Goal: Task Accomplishment & Management: Manage account settings

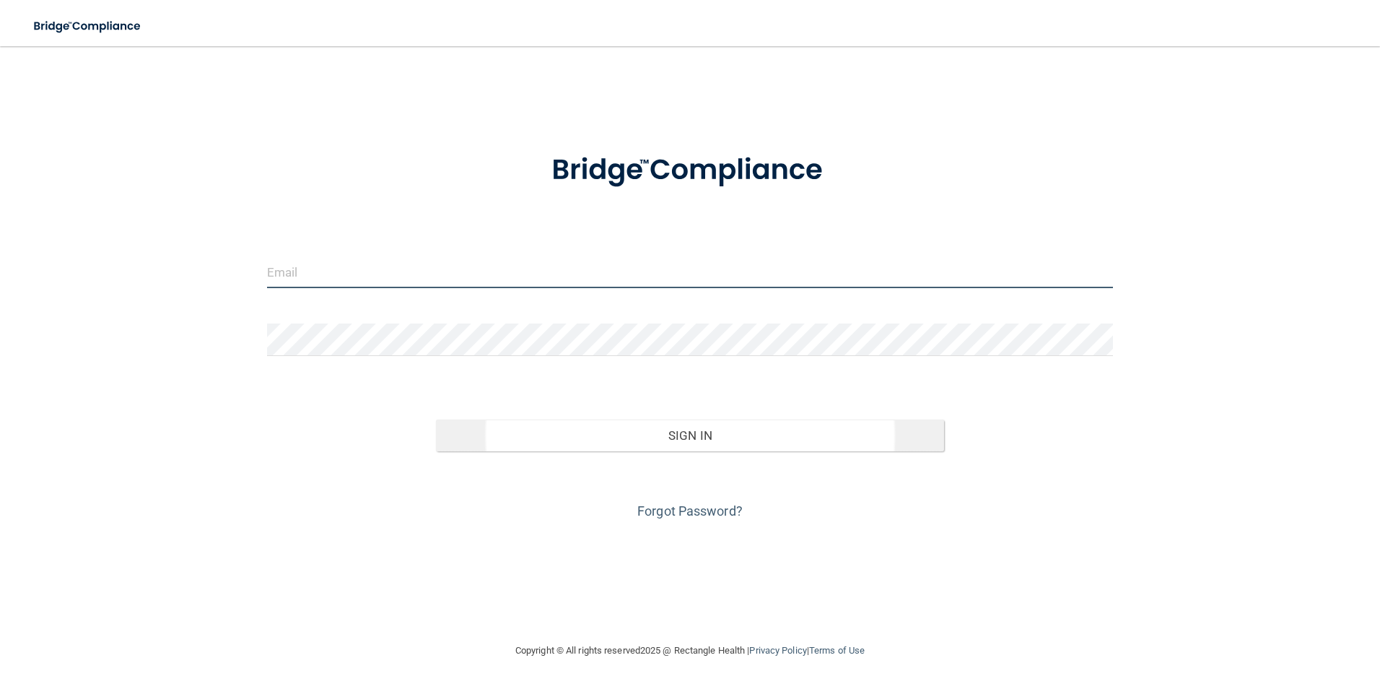
type input "[EMAIL_ADDRESS][DOMAIN_NAME]"
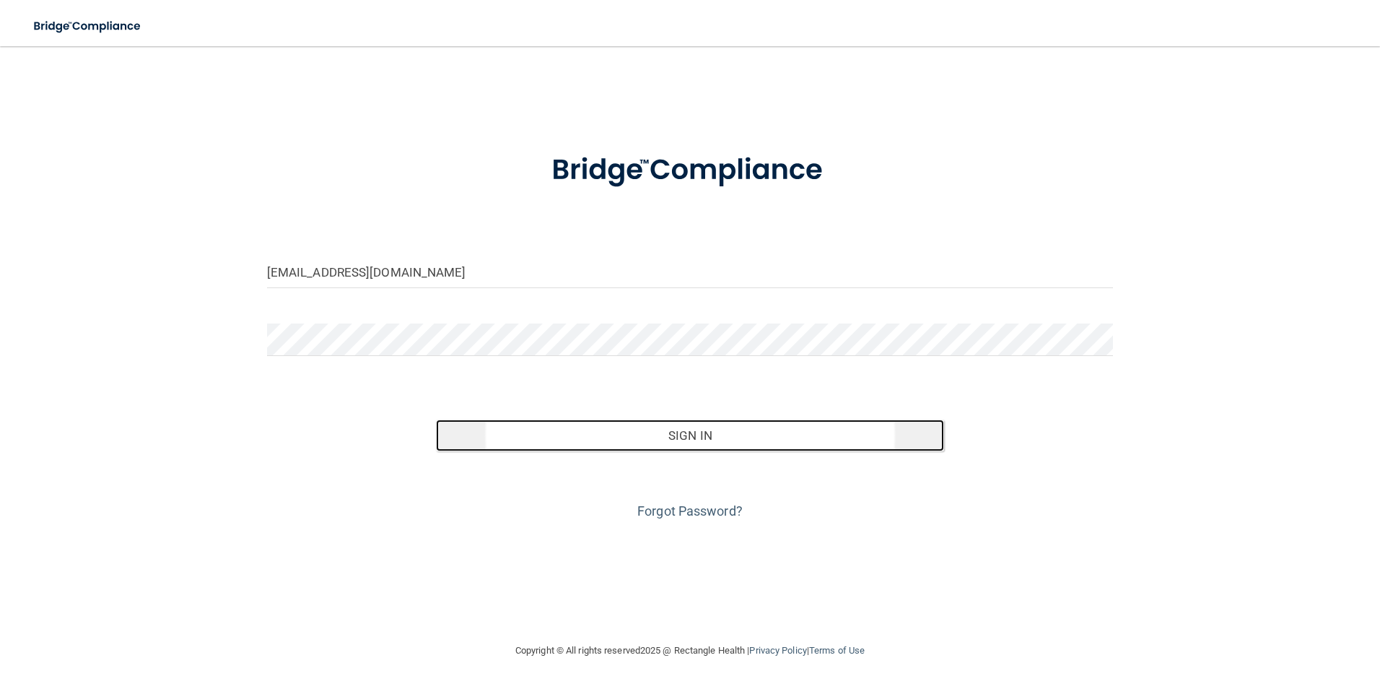
click at [679, 430] on button "Sign In" at bounding box center [690, 435] width 508 height 32
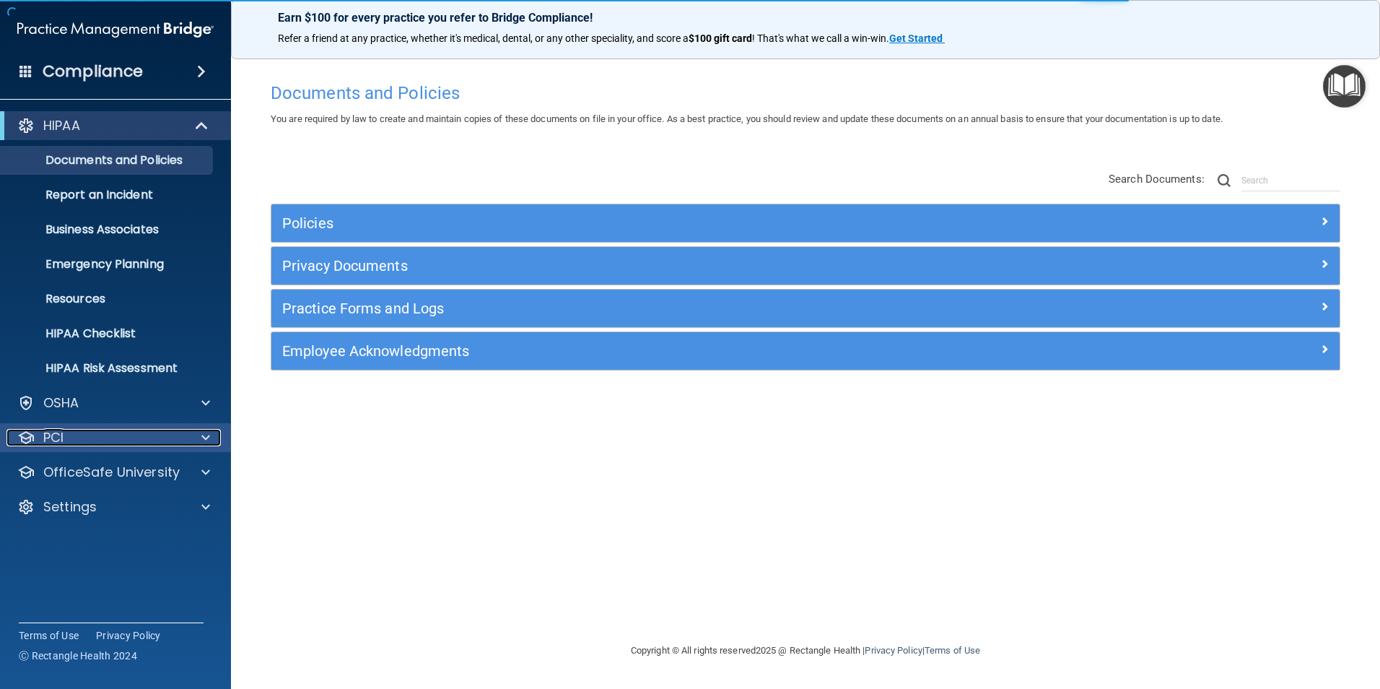
click at [78, 433] on div "PCI" at bounding box center [95, 437] width 179 height 17
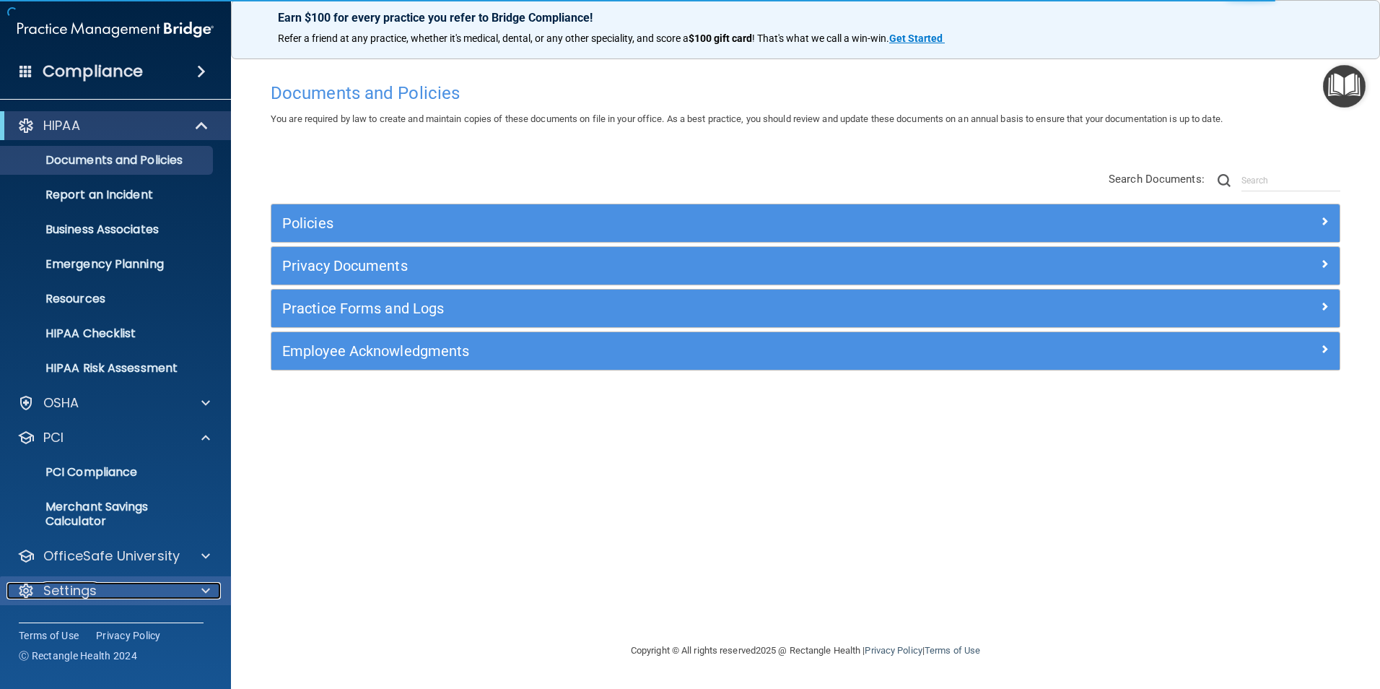
click at [69, 593] on p "Settings" at bounding box center [69, 590] width 53 height 17
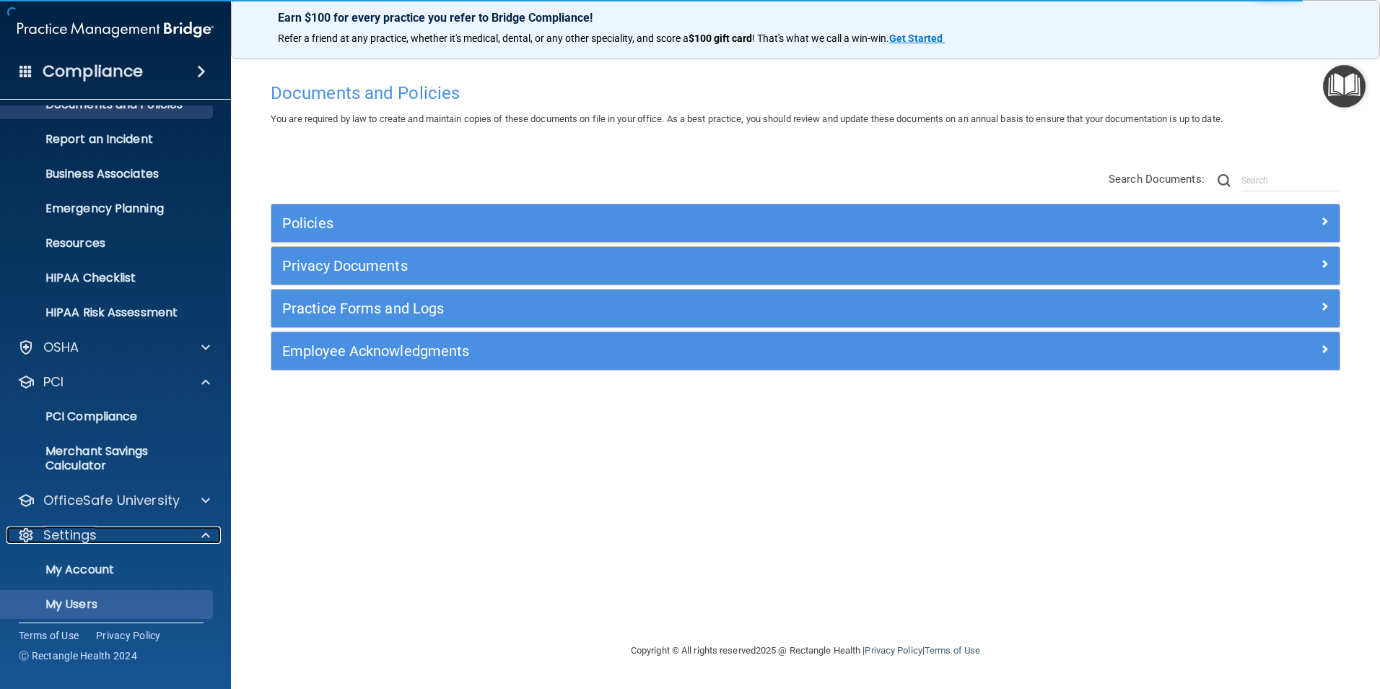
scroll to position [133, 0]
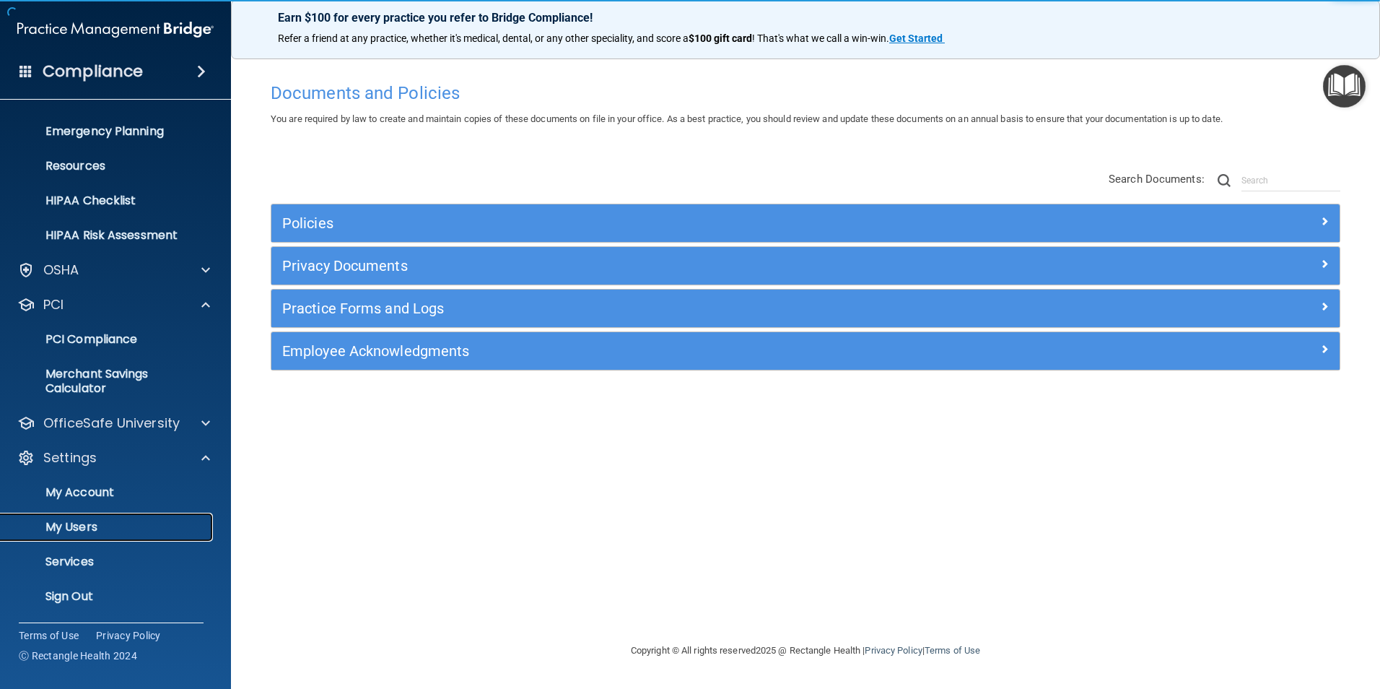
click at [79, 529] on p "My Users" at bounding box center [107, 527] width 197 height 14
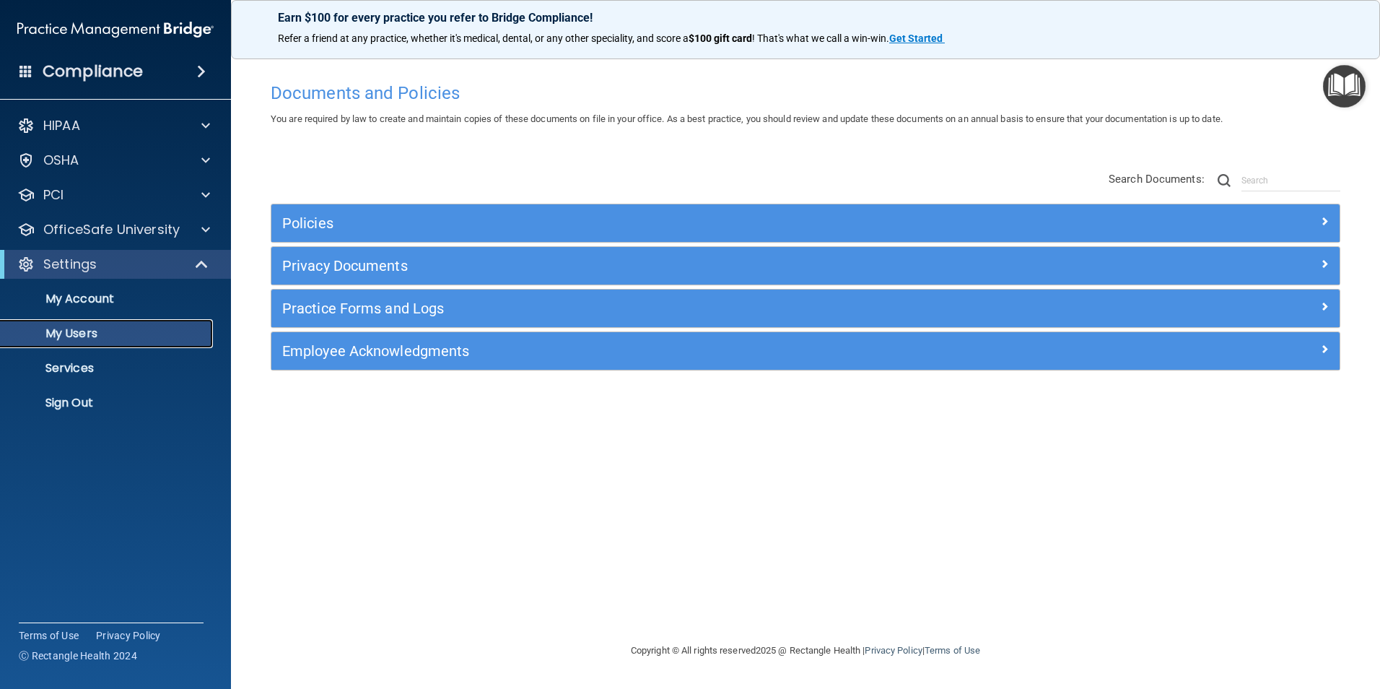
select select "20"
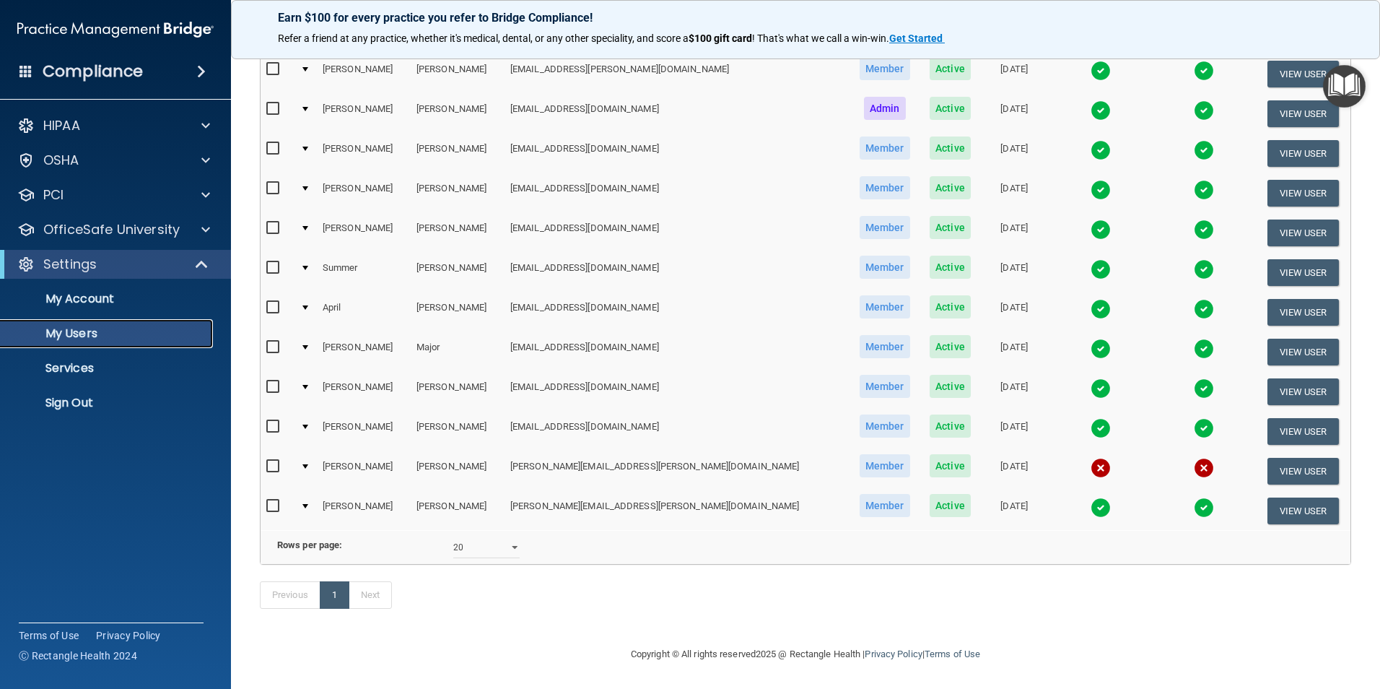
scroll to position [307, 0]
click at [271, 461] on input "checkbox" at bounding box center [274, 467] width 17 height 12
checkbox input "true"
click at [1272, 458] on button "View User" at bounding box center [1302, 471] width 71 height 27
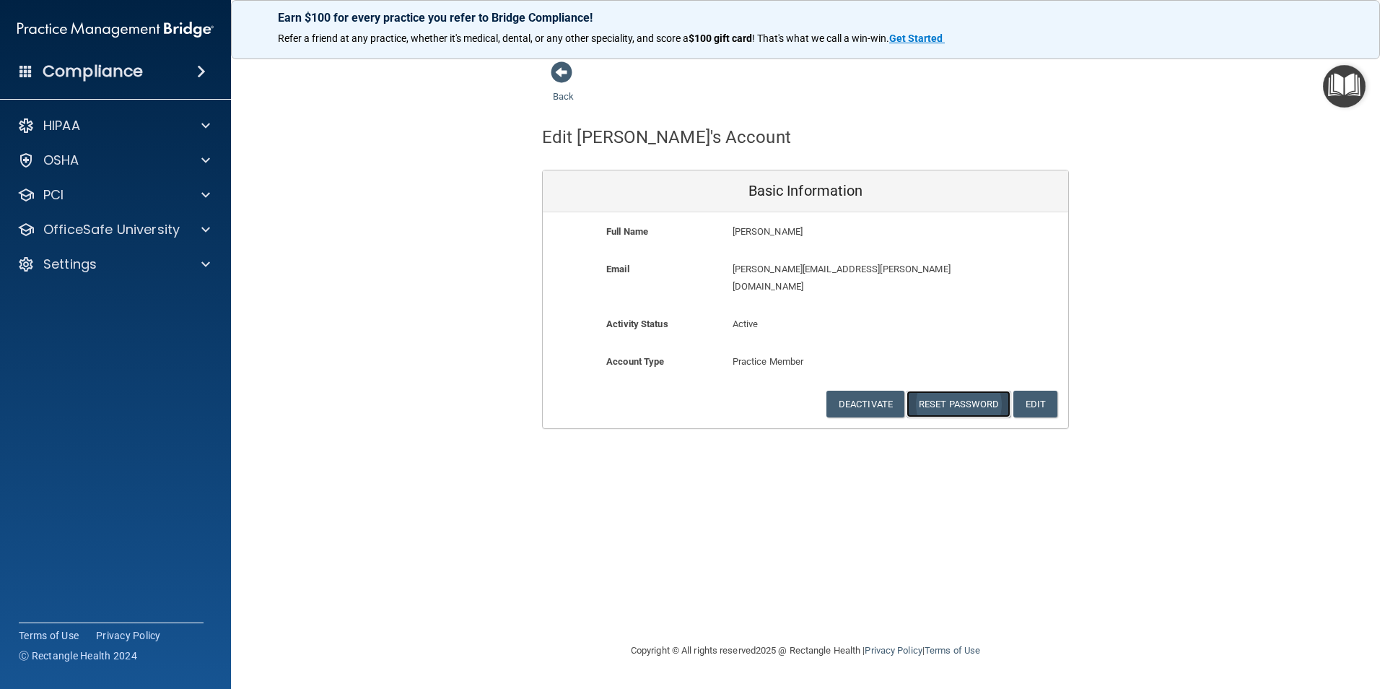
click at [962, 390] on button "Reset Password" at bounding box center [959, 403] width 104 height 27
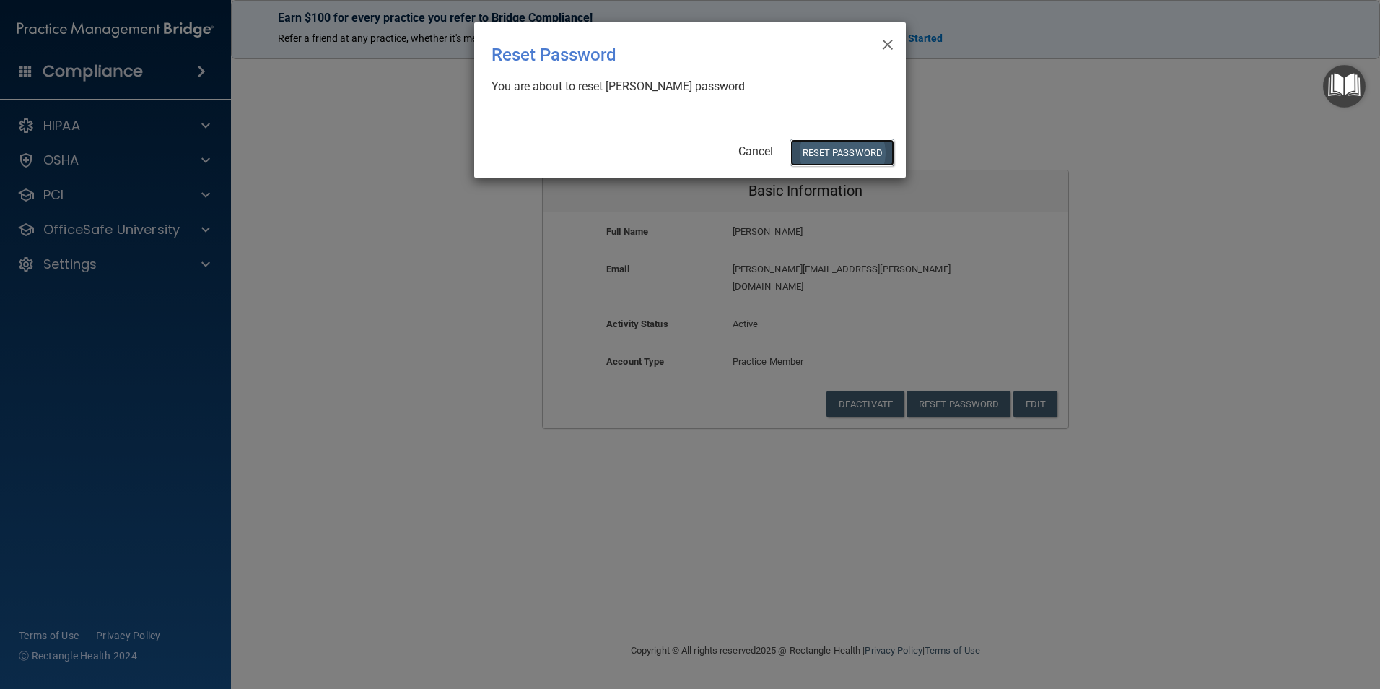
click at [834, 149] on button "Reset Password" at bounding box center [842, 152] width 104 height 27
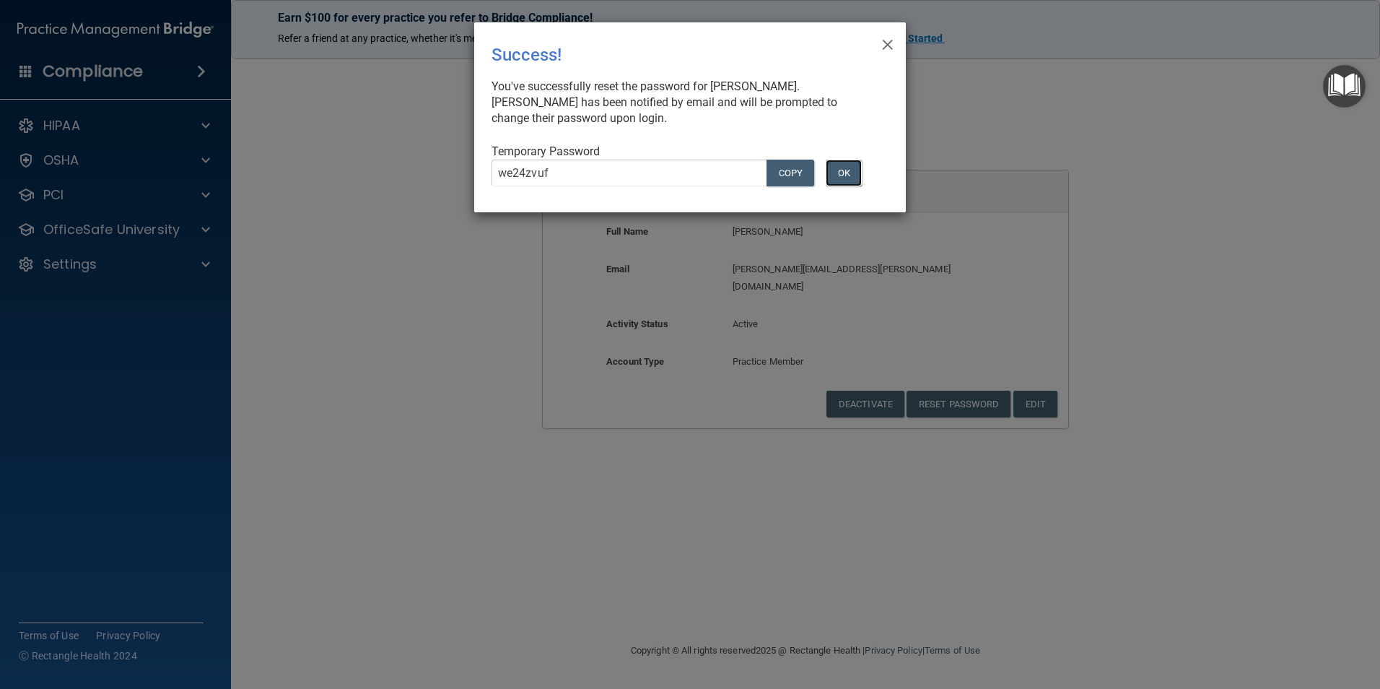
click at [841, 172] on button "OK" at bounding box center [844, 173] width 36 height 27
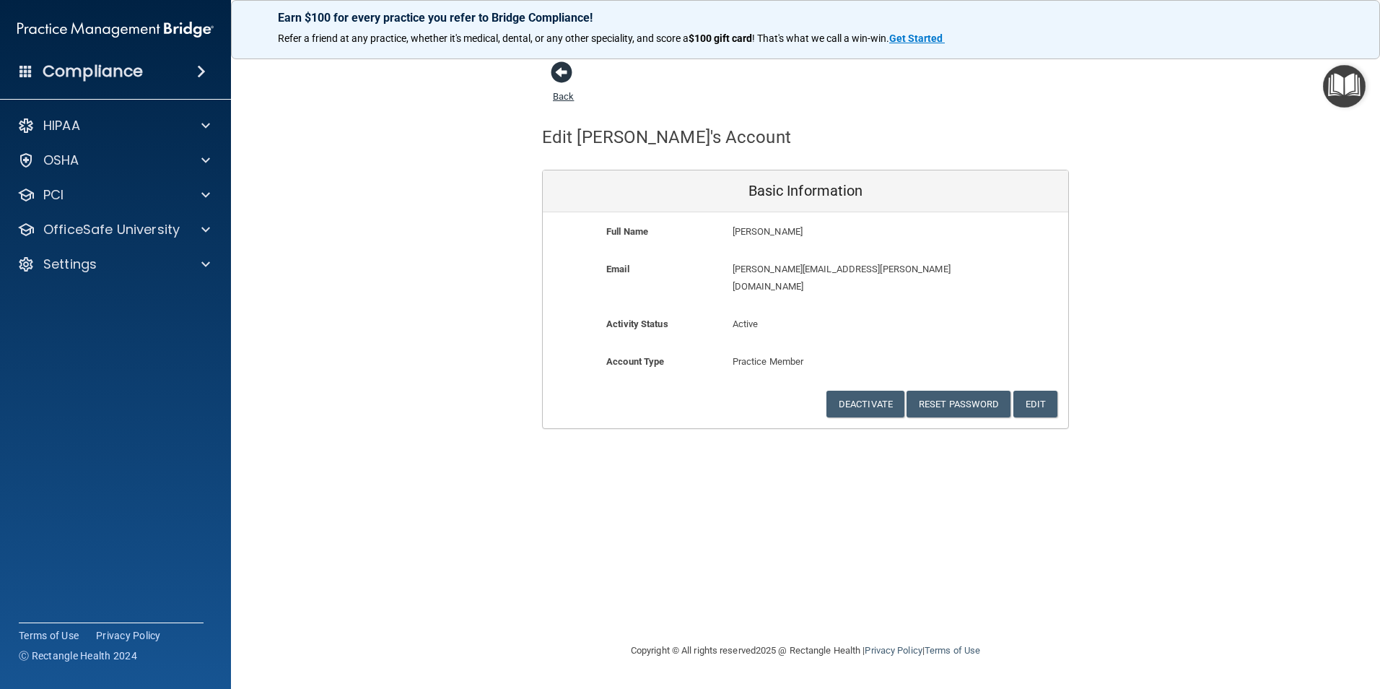
click at [559, 69] on span at bounding box center [562, 72] width 22 height 22
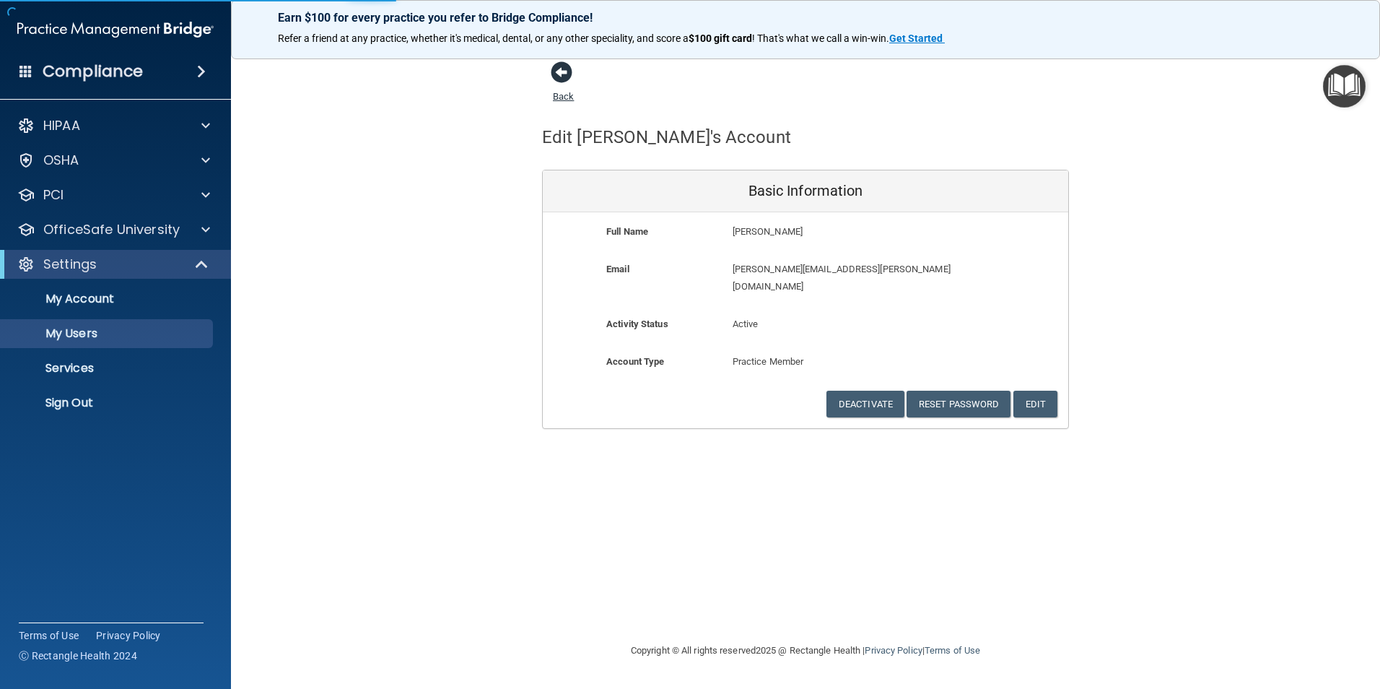
select select "20"
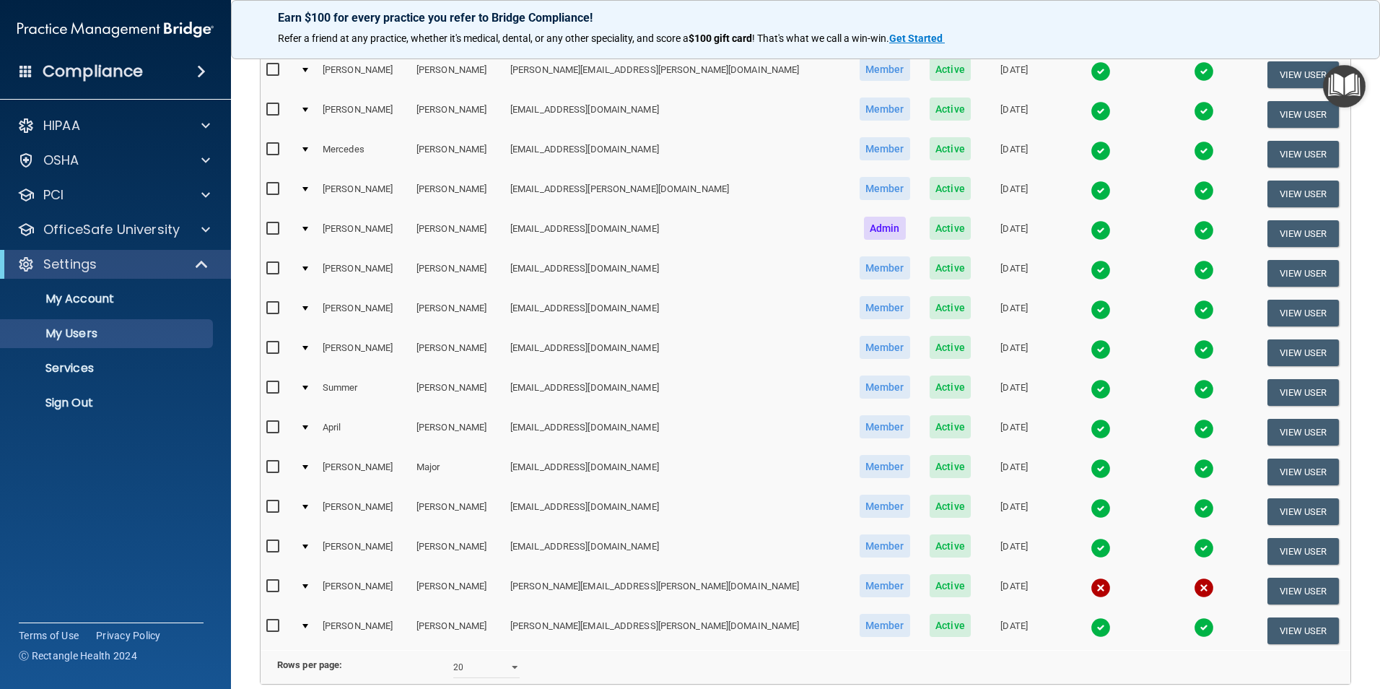
scroll to position [217, 0]
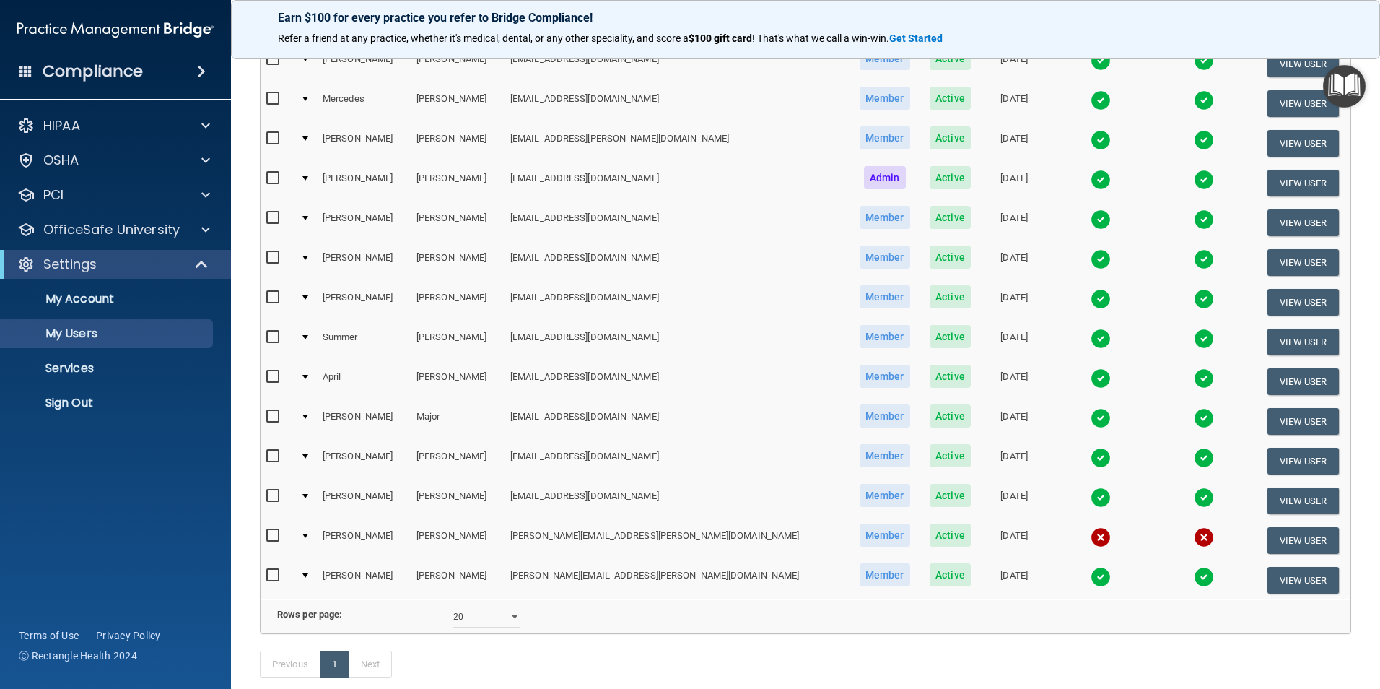
click at [269, 533] on input "checkbox" at bounding box center [274, 536] width 17 height 12
checkbox input "true"
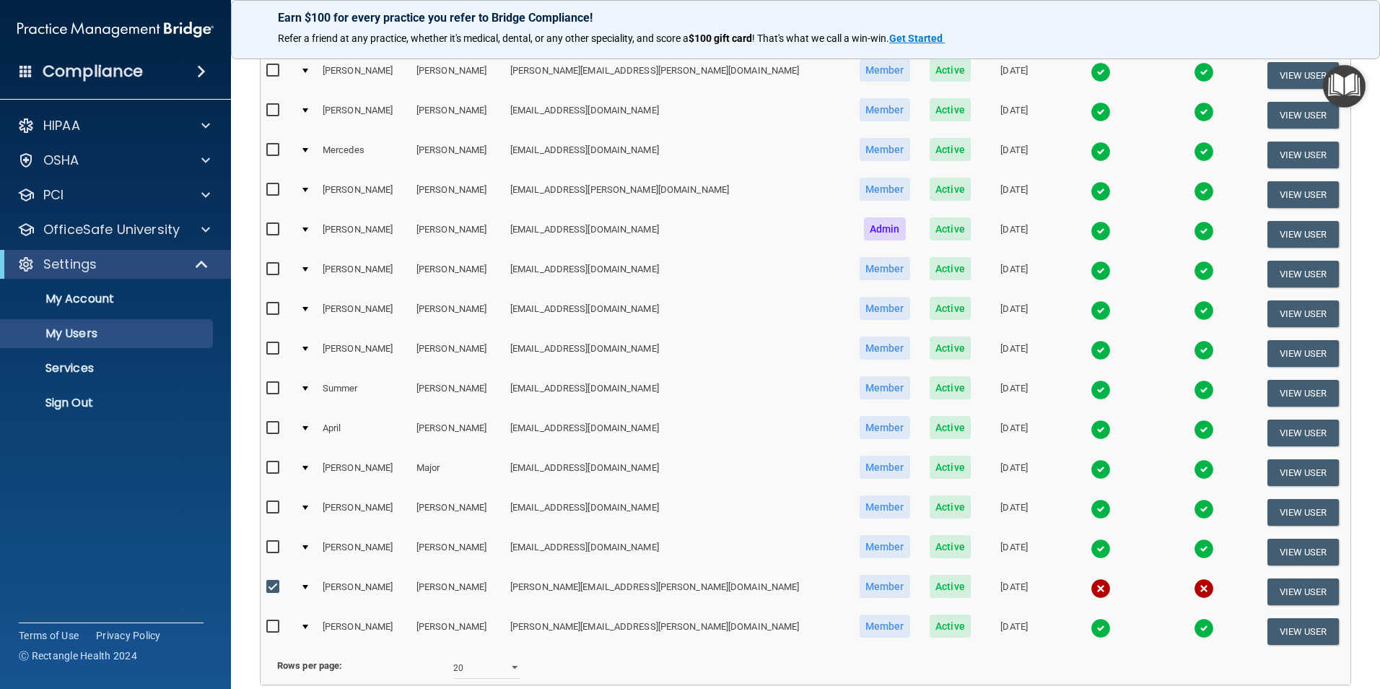
scroll to position [0, 0]
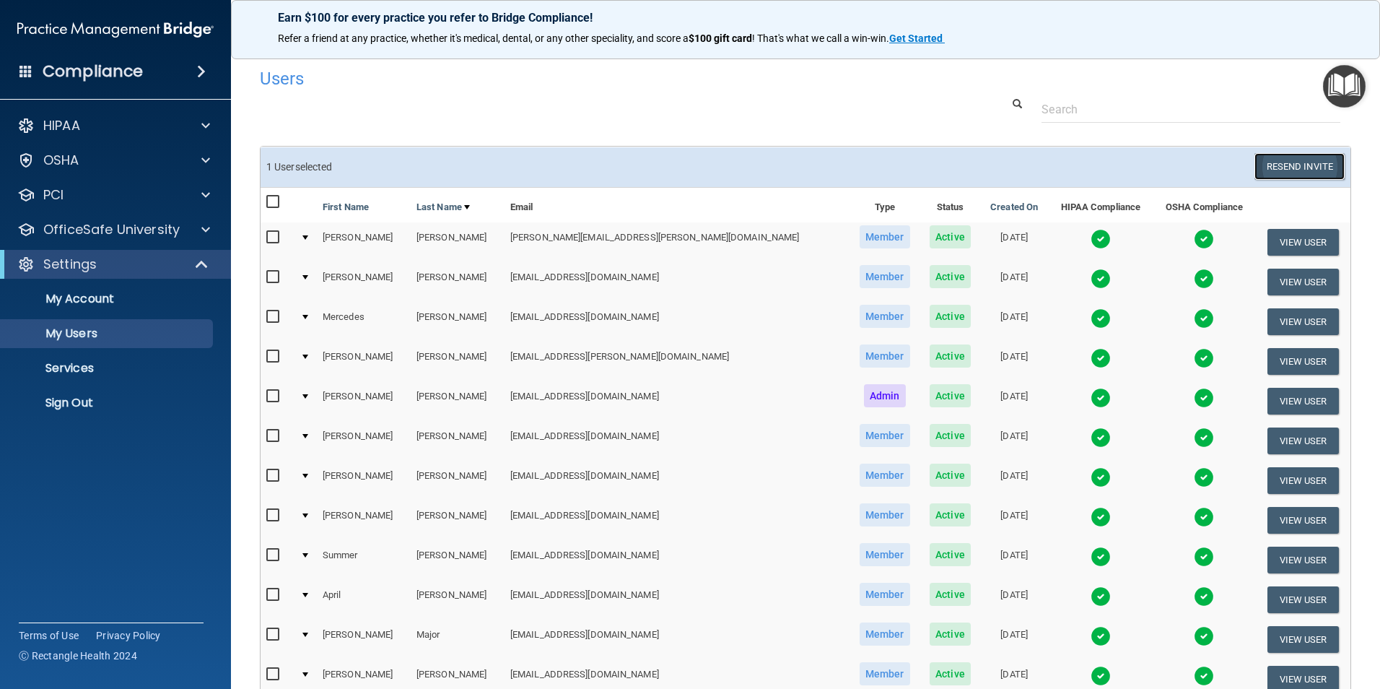
click at [1268, 162] on button "Resend Invite" at bounding box center [1299, 166] width 90 height 27
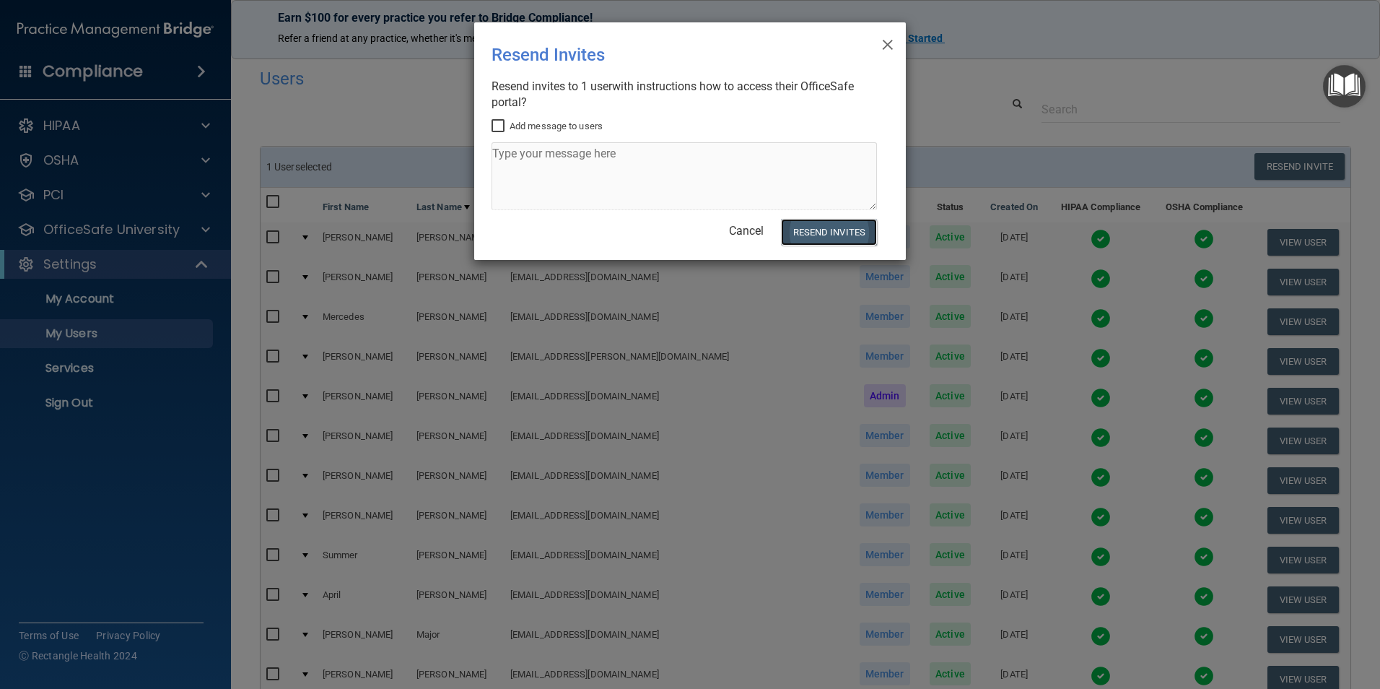
click at [821, 227] on button "Resend Invites" at bounding box center [829, 232] width 96 height 27
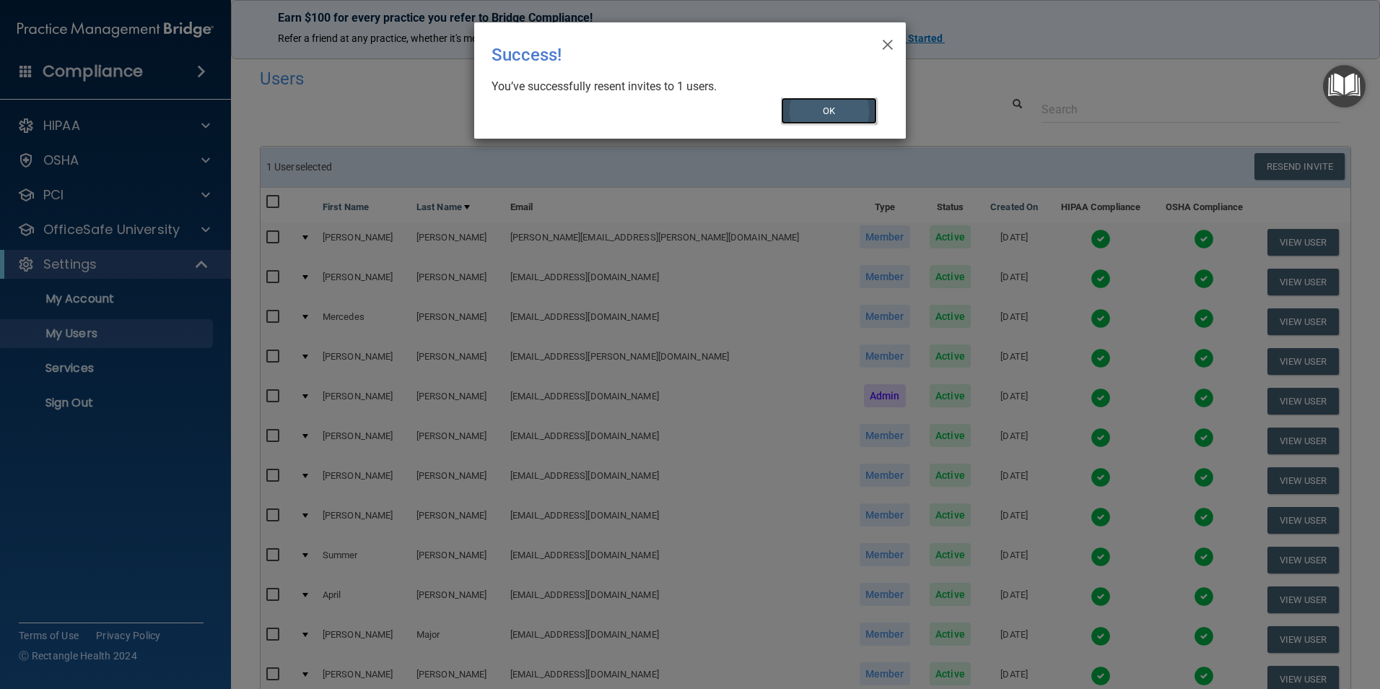
click at [833, 111] on button "OK" at bounding box center [829, 110] width 97 height 27
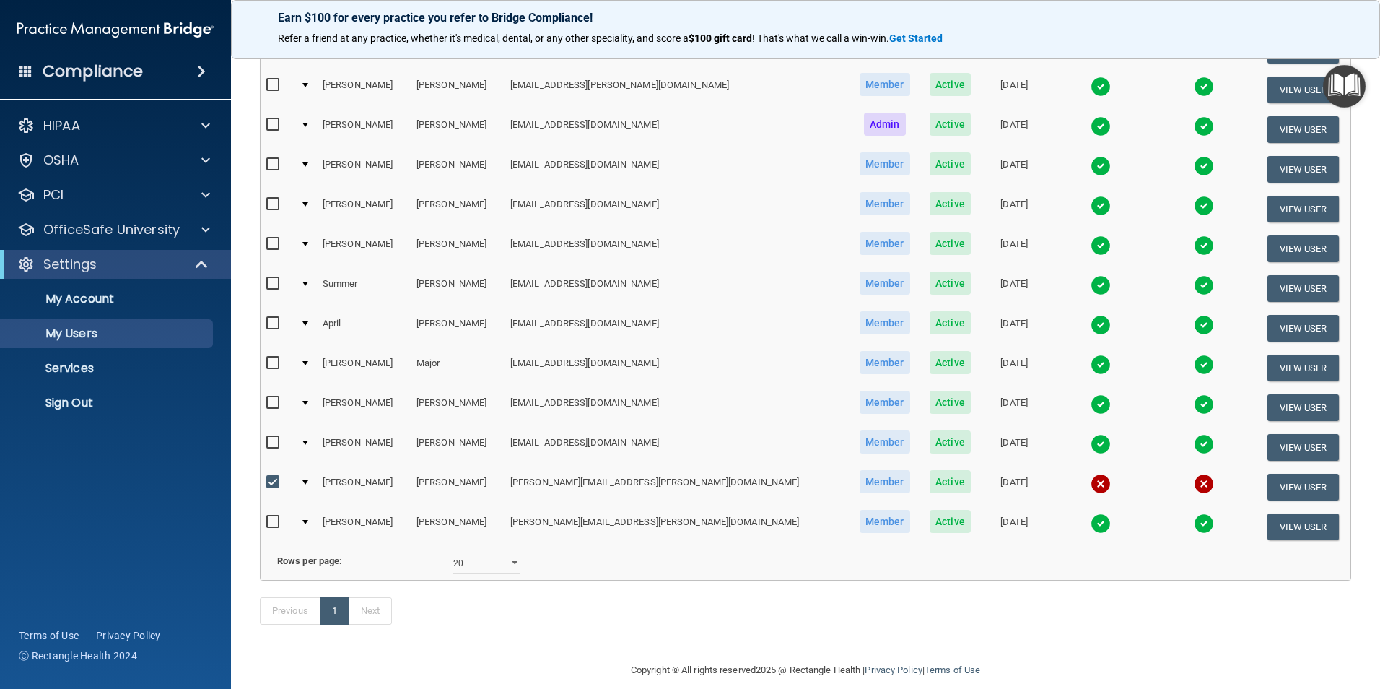
scroll to position [309, 0]
